Goal: Check status

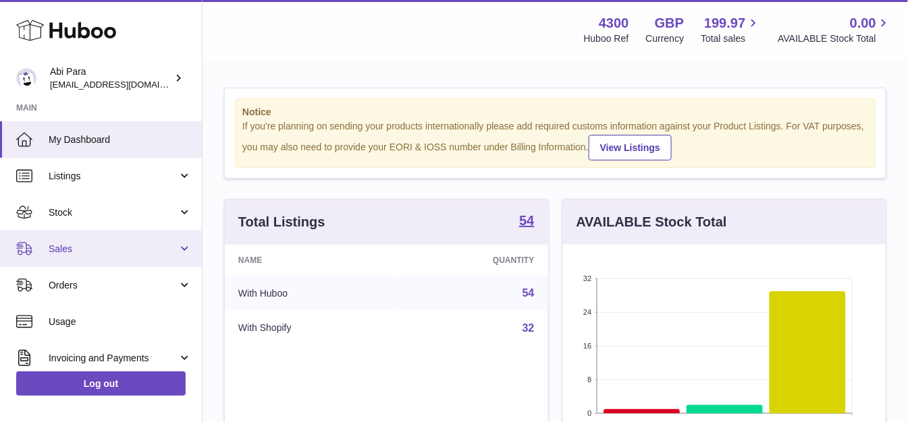
drag, startPoint x: 0, startPoint y: 0, endPoint x: 129, endPoint y: 245, distance: 276.8
click at [126, 243] on span "Sales" at bounding box center [113, 249] width 129 height 13
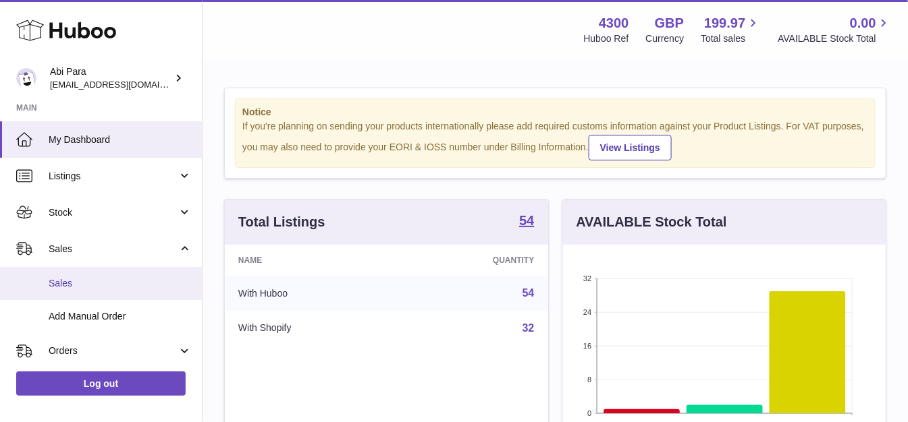
click at [131, 275] on link "Sales" at bounding box center [101, 283] width 202 height 33
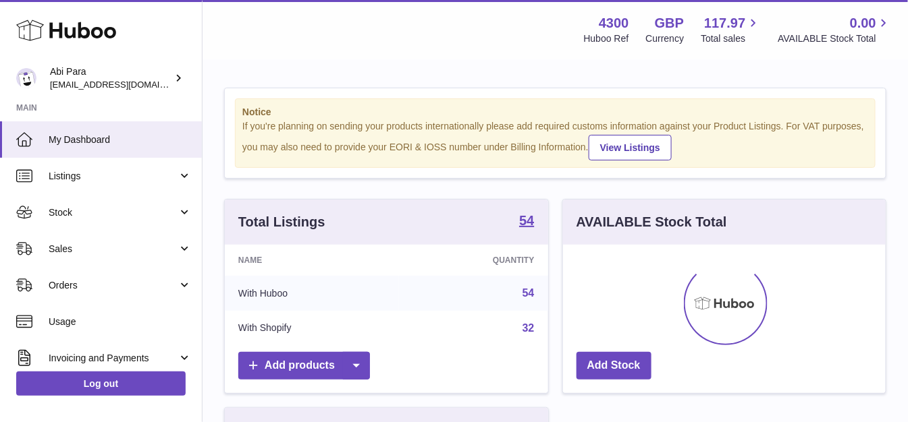
scroll to position [211, 322]
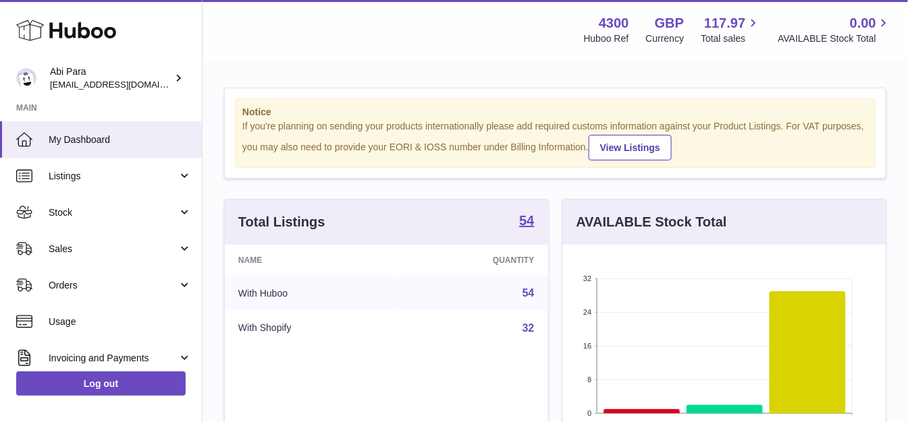
drag, startPoint x: 101, startPoint y: 262, endPoint x: 108, endPoint y: 266, distance: 7.9
click at [101, 262] on link "Sales" at bounding box center [101, 249] width 202 height 36
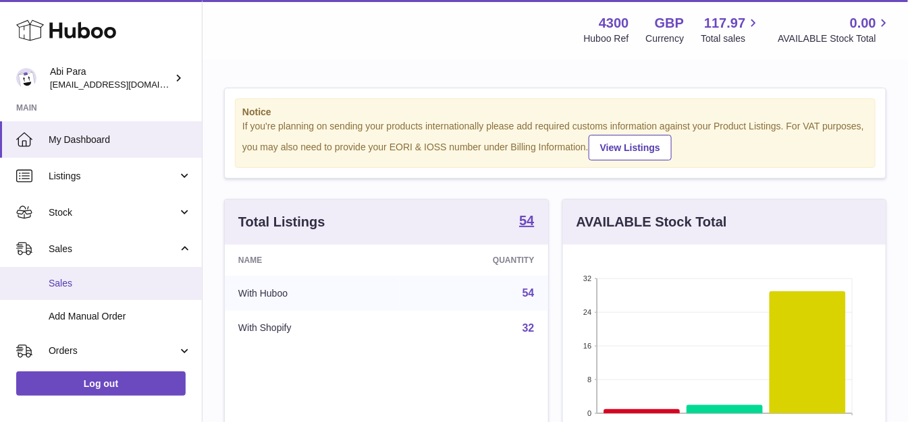
click at [110, 281] on span "Sales" at bounding box center [120, 283] width 143 height 13
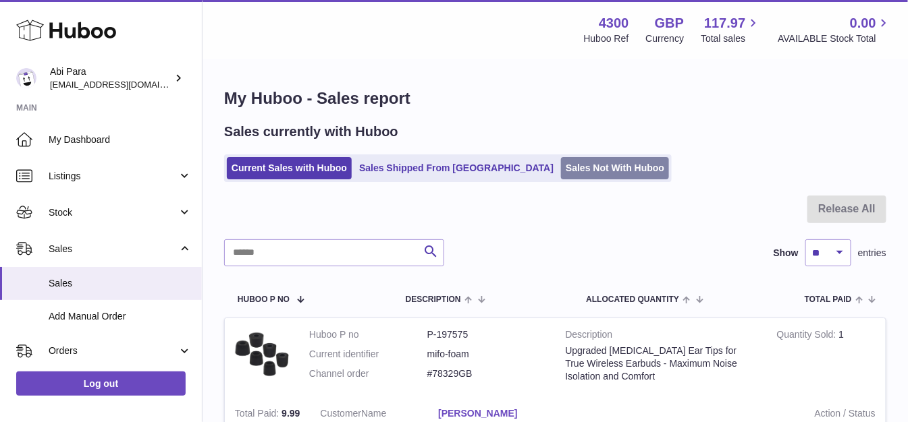
click at [572, 178] on link "Sales Not With Huboo" at bounding box center [615, 168] width 108 height 22
click at [346, 254] on input "text" at bounding box center [334, 253] width 220 height 27
paste input "*******"
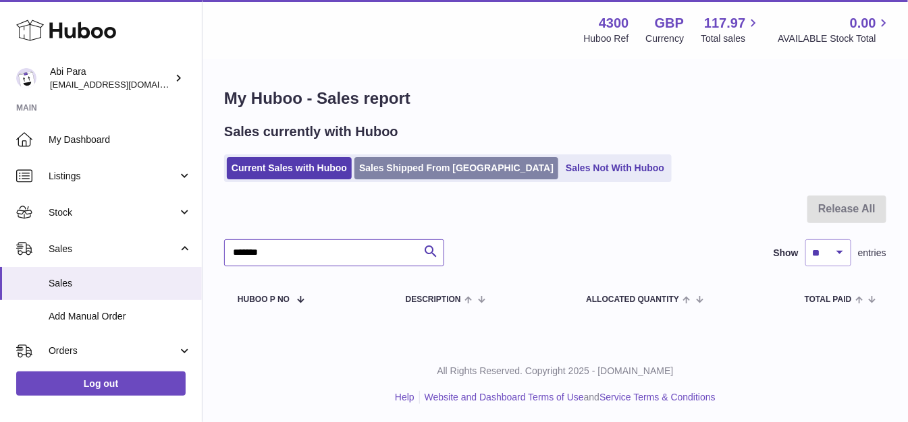
type input "*******"
click at [427, 165] on link "Sales Shipped From [GEOGRAPHIC_DATA]" at bounding box center [456, 168] width 204 height 22
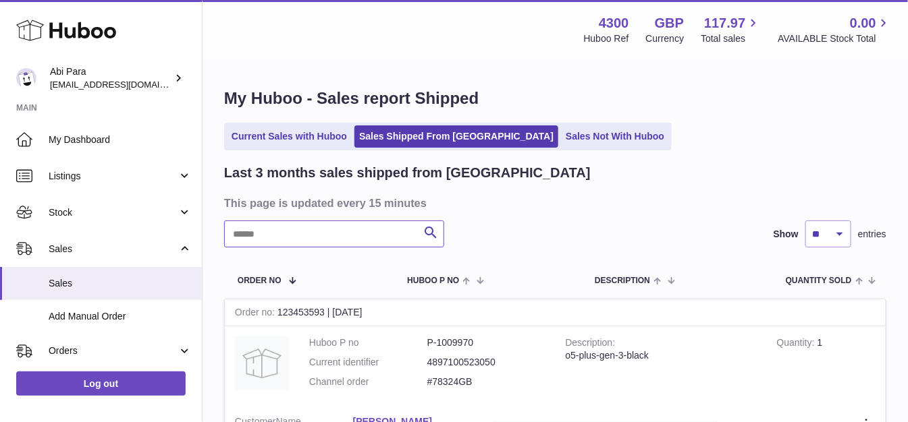
click at [315, 240] on input "text" at bounding box center [334, 234] width 220 height 27
paste input "*******"
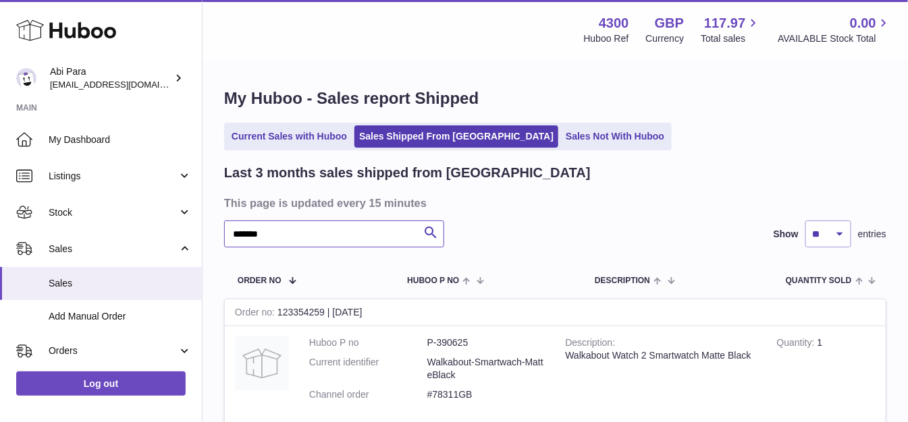
scroll to position [150, 0]
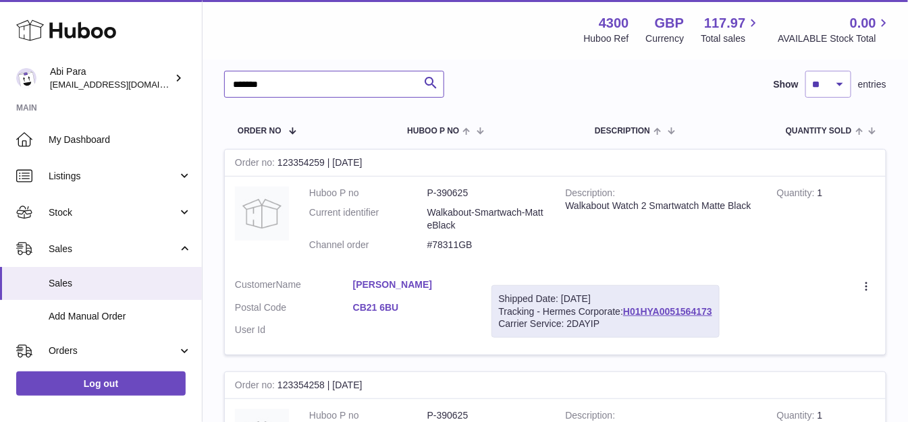
type input "*******"
copy link "H01HYA0051564173"
drag, startPoint x: 723, startPoint y: 308, endPoint x: 628, endPoint y: 309, distance: 95.2
click at [628, 309] on td "Shipped Date: [DATE] Tracking - Hermes Corporate: H01HYA0051564173 Carrier Serv…" at bounding box center [605, 312] width 248 height 87
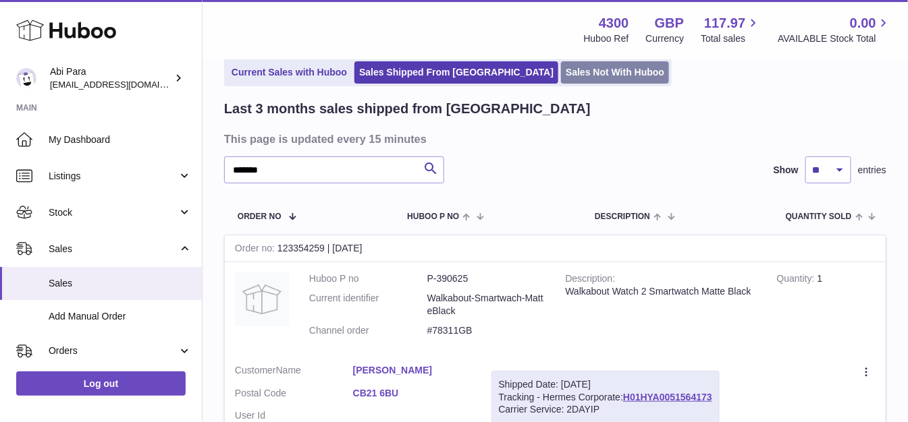
scroll to position [0, 0]
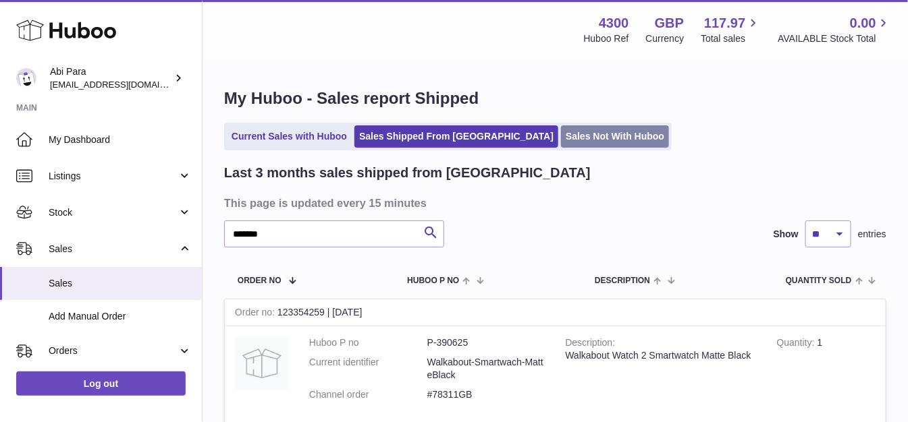
click at [561, 137] on link "Sales Not With Huboo" at bounding box center [615, 137] width 108 height 22
